Goal: Transaction & Acquisition: Purchase product/service

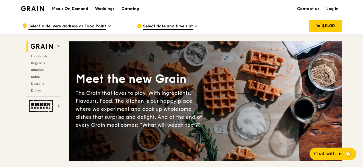
click at [173, 25] on span "Select date and time slot" at bounding box center [168, 26] width 50 height 6
click at [69, 23] on span "Select a delivery address or Food Point" at bounding box center [67, 26] width 78 height 6
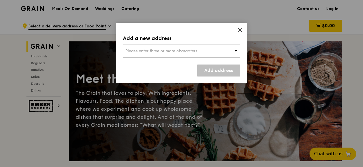
click at [239, 30] on icon at bounding box center [239, 29] width 3 height 3
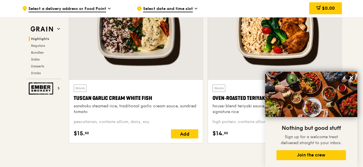
scroll to position [228, 0]
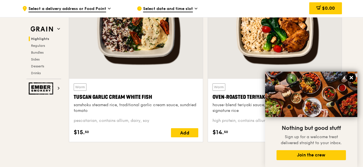
click at [353, 76] on icon at bounding box center [351, 77] width 5 height 5
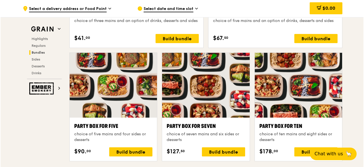
scroll to position [1110, 0]
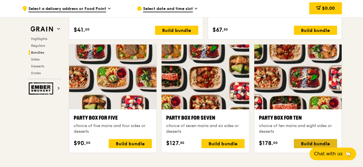
click at [306, 141] on div "Build bundle" at bounding box center [315, 143] width 43 height 9
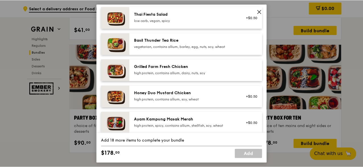
scroll to position [85, 0]
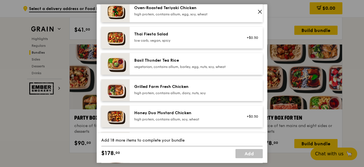
click at [260, 11] on icon at bounding box center [260, 11] width 5 height 5
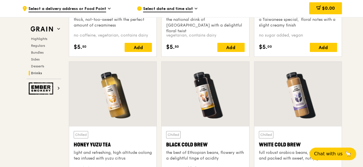
scroll to position [2107, 0]
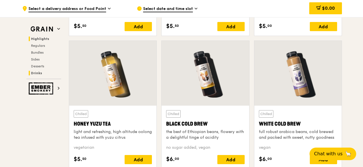
click at [44, 40] on span "Highlights" at bounding box center [40, 39] width 18 height 4
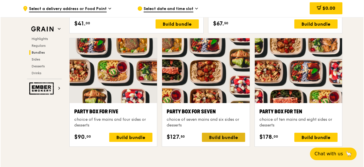
scroll to position [1128, 0]
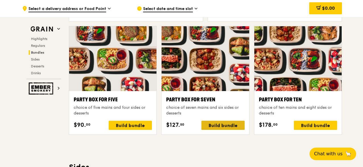
click at [221, 122] on div "Build bundle" at bounding box center [223, 124] width 43 height 9
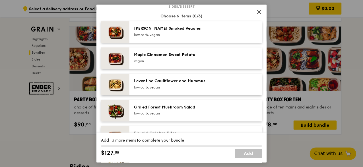
scroll to position [313, 0]
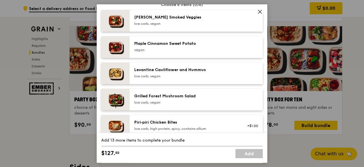
click at [259, 9] on icon at bounding box center [260, 11] width 5 height 5
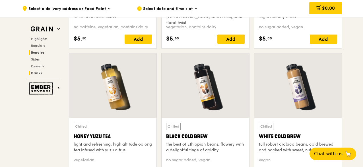
scroll to position [2039, 0]
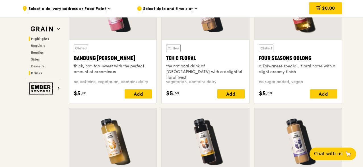
click at [46, 38] on span "Highlights" at bounding box center [40, 39] width 18 height 4
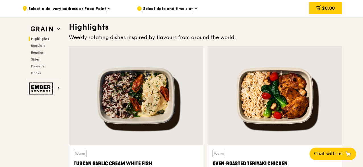
scroll to position [161, 0]
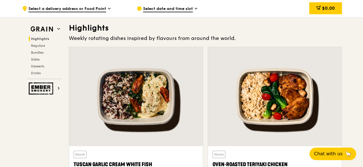
click at [98, 10] on span "Select a delivery address or Food Point" at bounding box center [67, 9] width 78 height 6
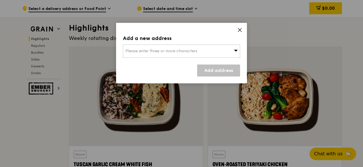
click at [240, 28] on icon at bounding box center [239, 29] width 5 height 5
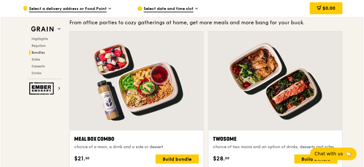
scroll to position [844, 0]
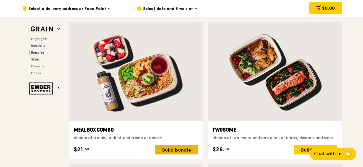
click at [171, 151] on div "Build bundle" at bounding box center [176, 149] width 43 height 9
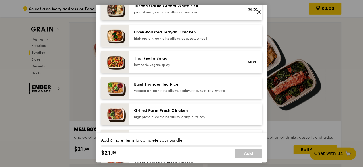
scroll to position [33, 0]
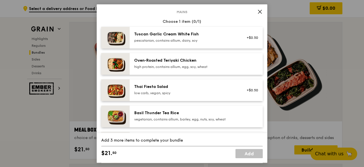
click at [260, 11] on icon at bounding box center [259, 11] width 3 height 3
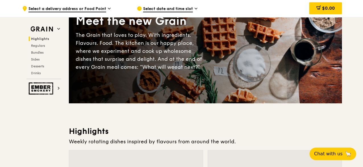
scroll to position [0, 0]
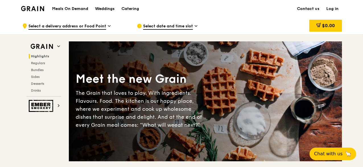
click at [85, 7] on h1 "Meals On Demand" at bounding box center [70, 9] width 36 height 6
click at [77, 9] on h1 "Meals On Demand" at bounding box center [70, 9] width 36 height 6
click at [124, 8] on div "Catering" at bounding box center [131, 8] width 18 height 17
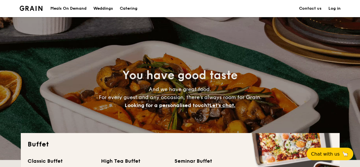
click at [65, 8] on div "Meals On Demand" at bounding box center [68, 8] width 36 height 17
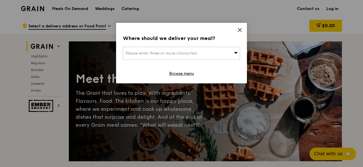
click at [241, 31] on icon at bounding box center [239, 29] width 3 height 3
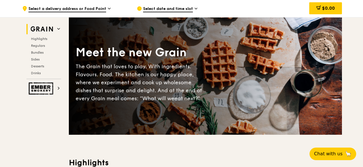
scroll to position [57, 0]
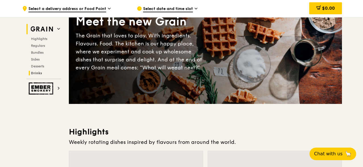
click at [38, 72] on span "Drinks" at bounding box center [36, 73] width 11 height 4
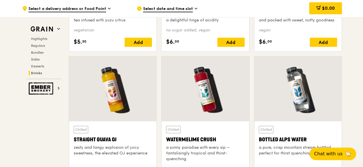
scroll to position [2222, 0]
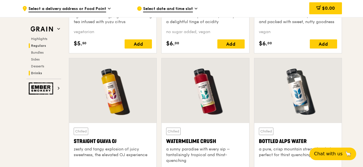
click at [41, 45] on span "Regulars" at bounding box center [38, 46] width 15 height 4
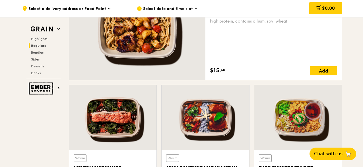
scroll to position [374, 0]
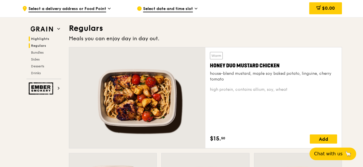
click at [47, 40] on span "Highlights" at bounding box center [40, 39] width 18 height 4
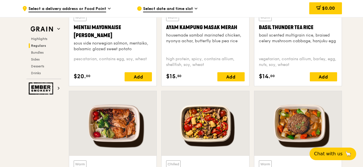
scroll to position [588, 0]
